Goal: Information Seeking & Learning: Find specific fact

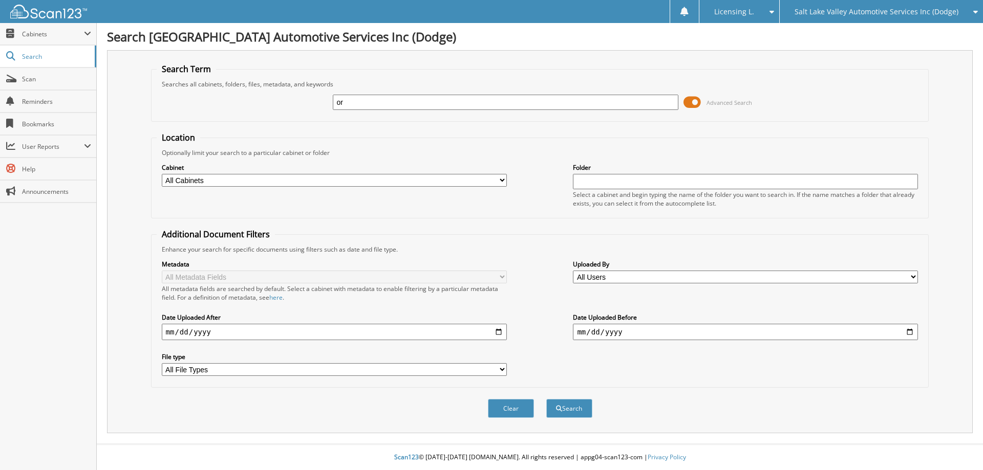
type input "o"
type input "[PERSON_NAME]"
click at [560, 406] on span "submit" at bounding box center [559, 409] width 6 height 6
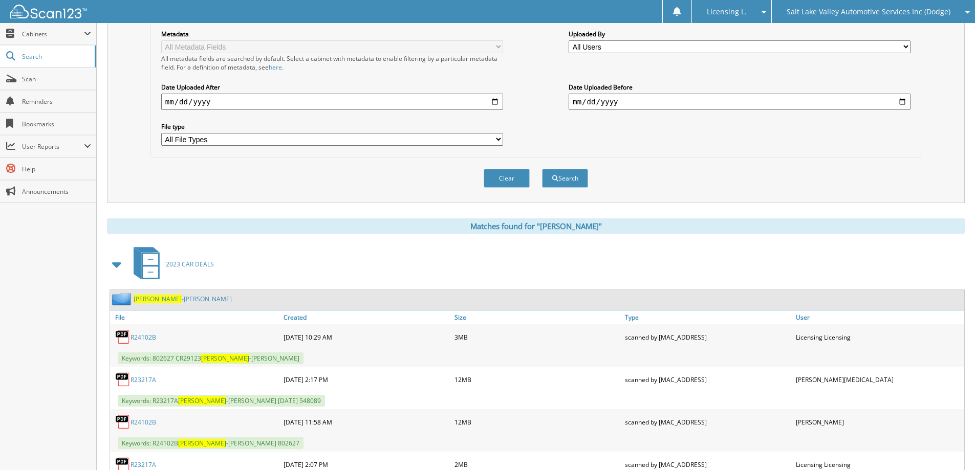
scroll to position [486, 0]
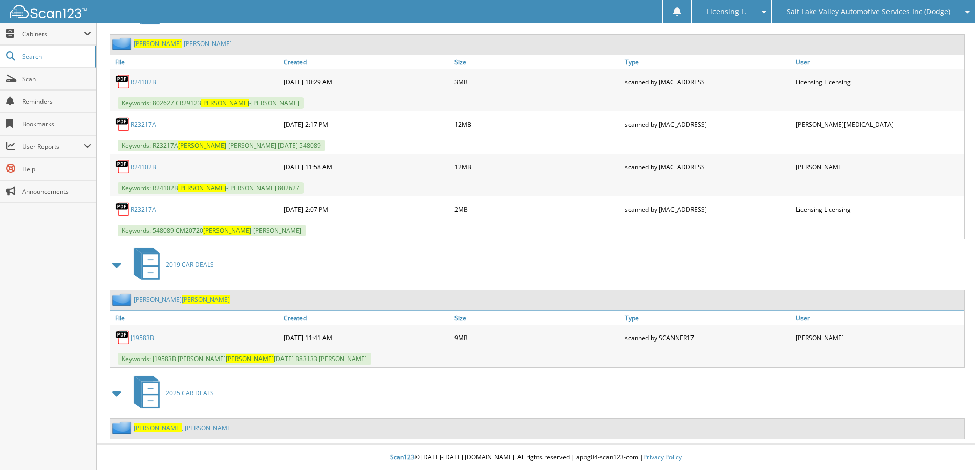
click at [149, 426] on span "[PERSON_NAME]" at bounding box center [158, 428] width 48 height 9
